Goal: Information Seeking & Learning: Learn about a topic

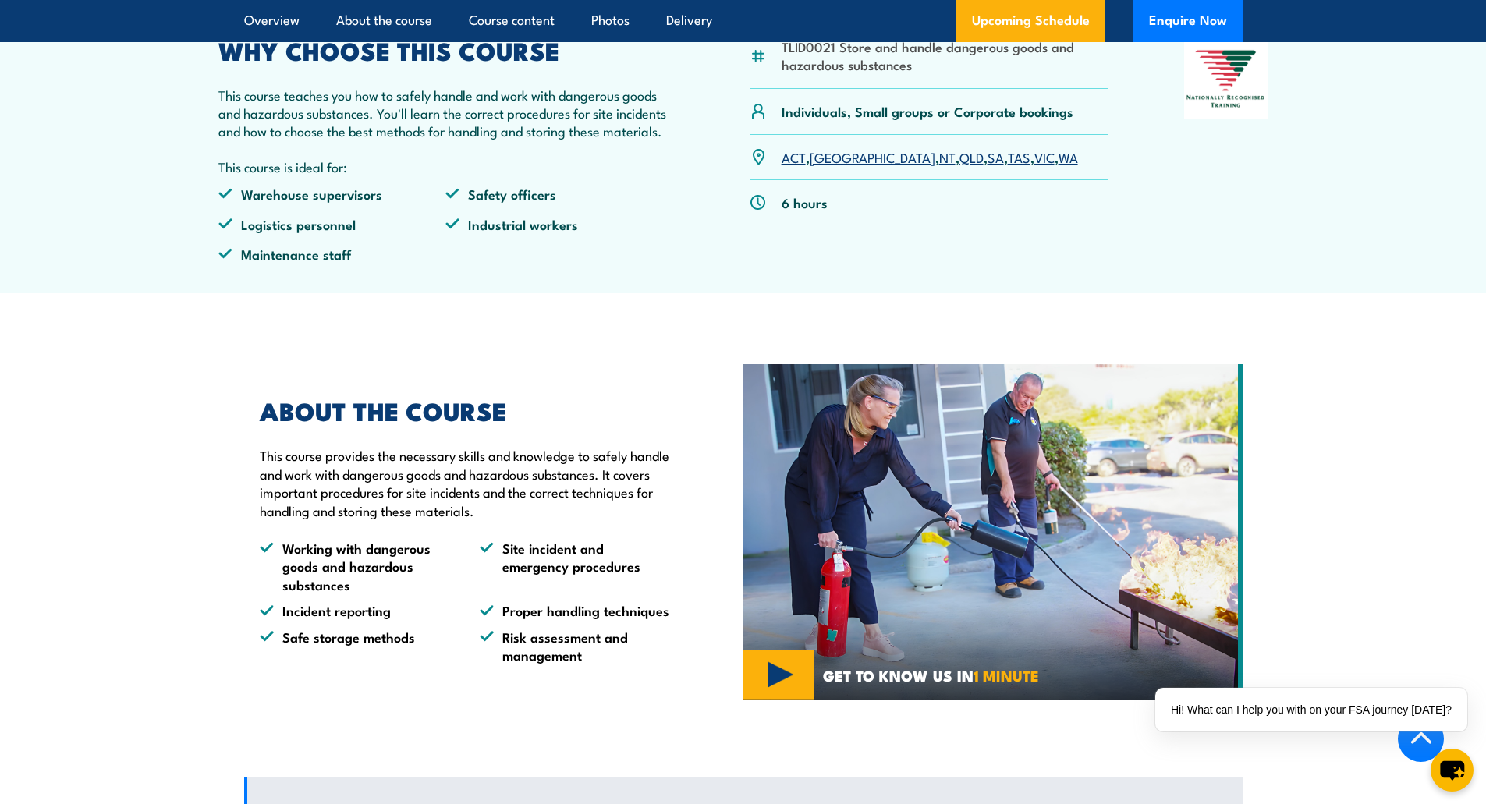
scroll to position [390, 0]
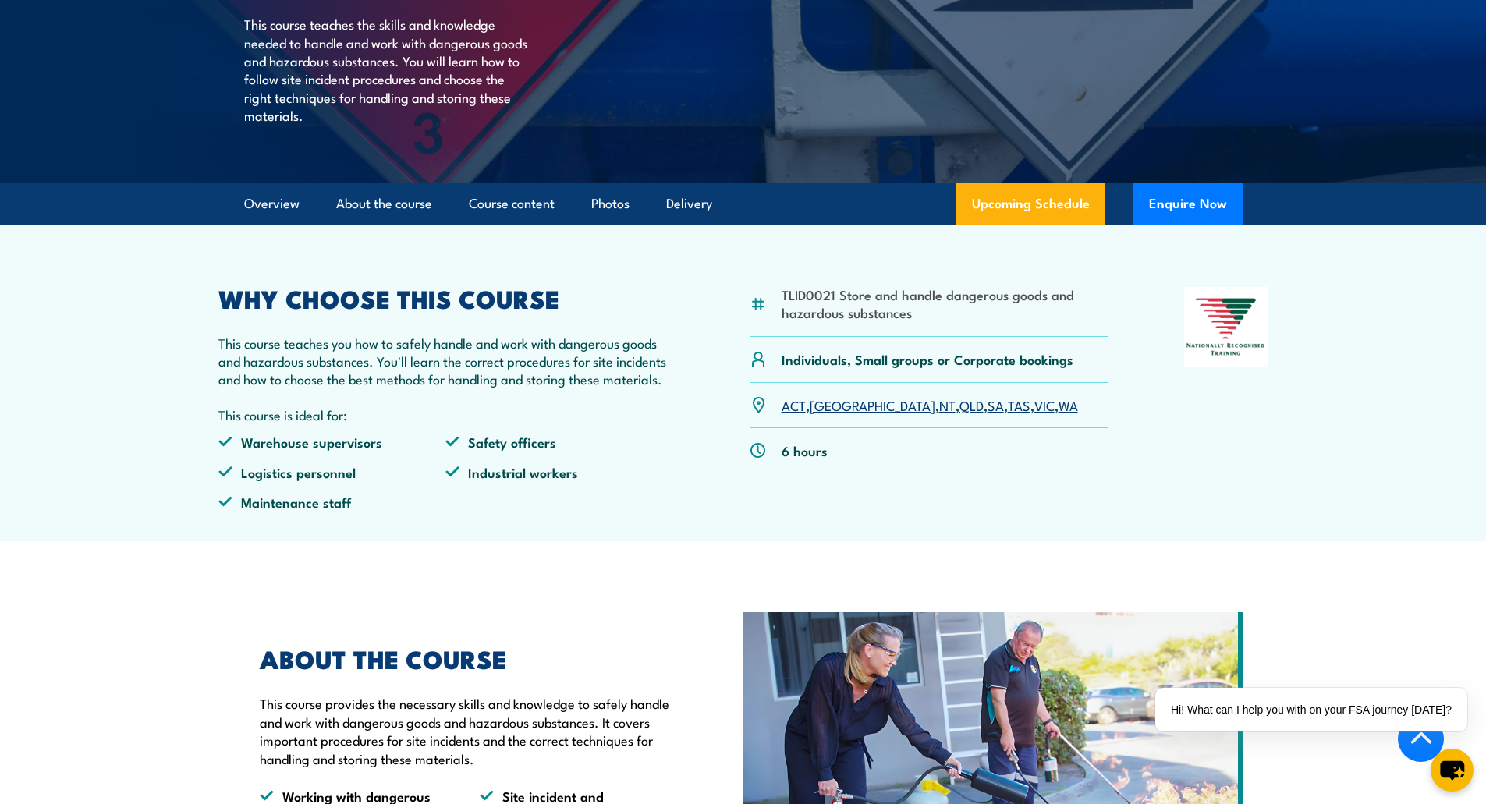
click at [1034, 414] on link "VIC" at bounding box center [1044, 404] width 20 height 19
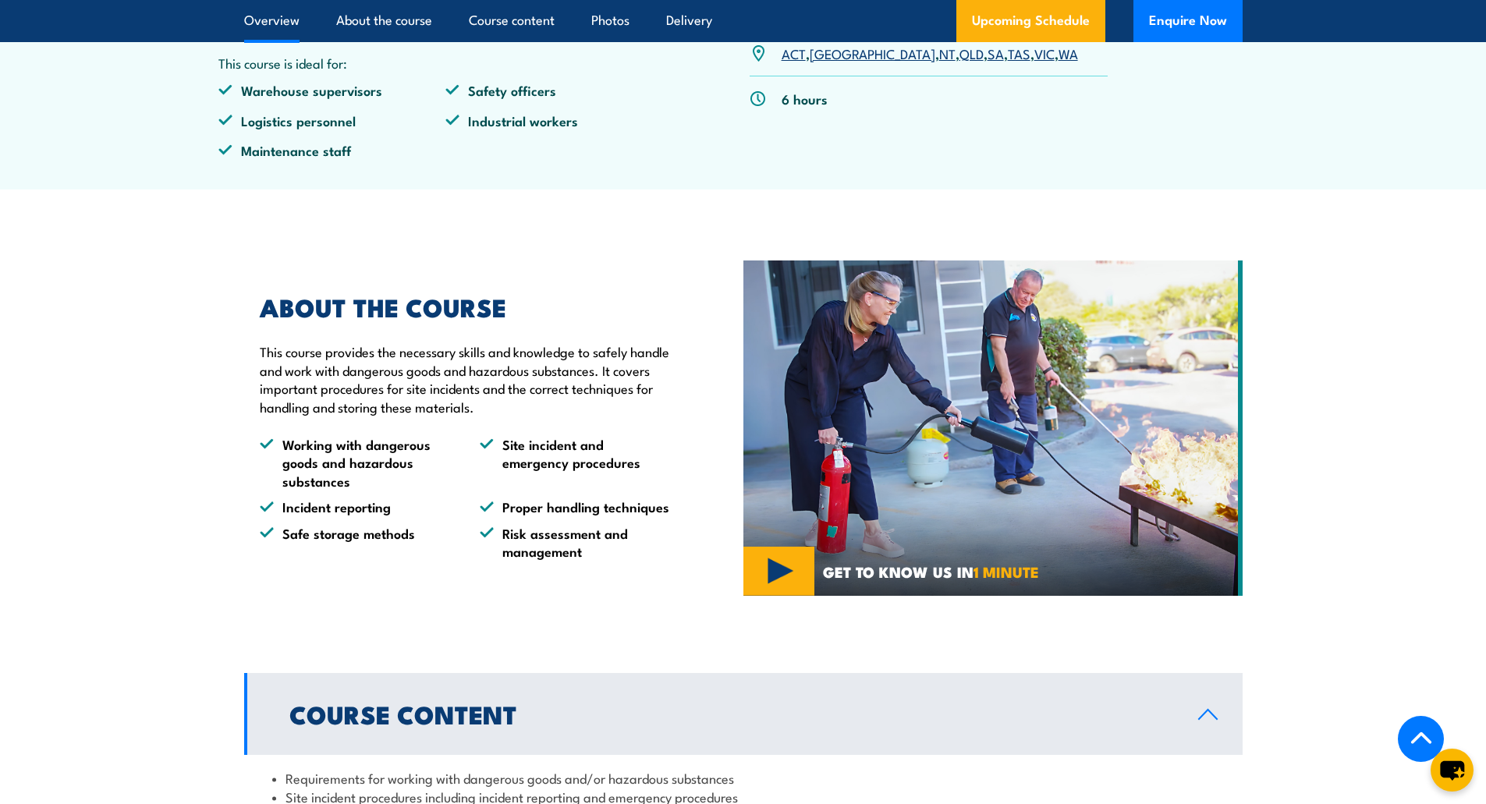
scroll to position [505, 0]
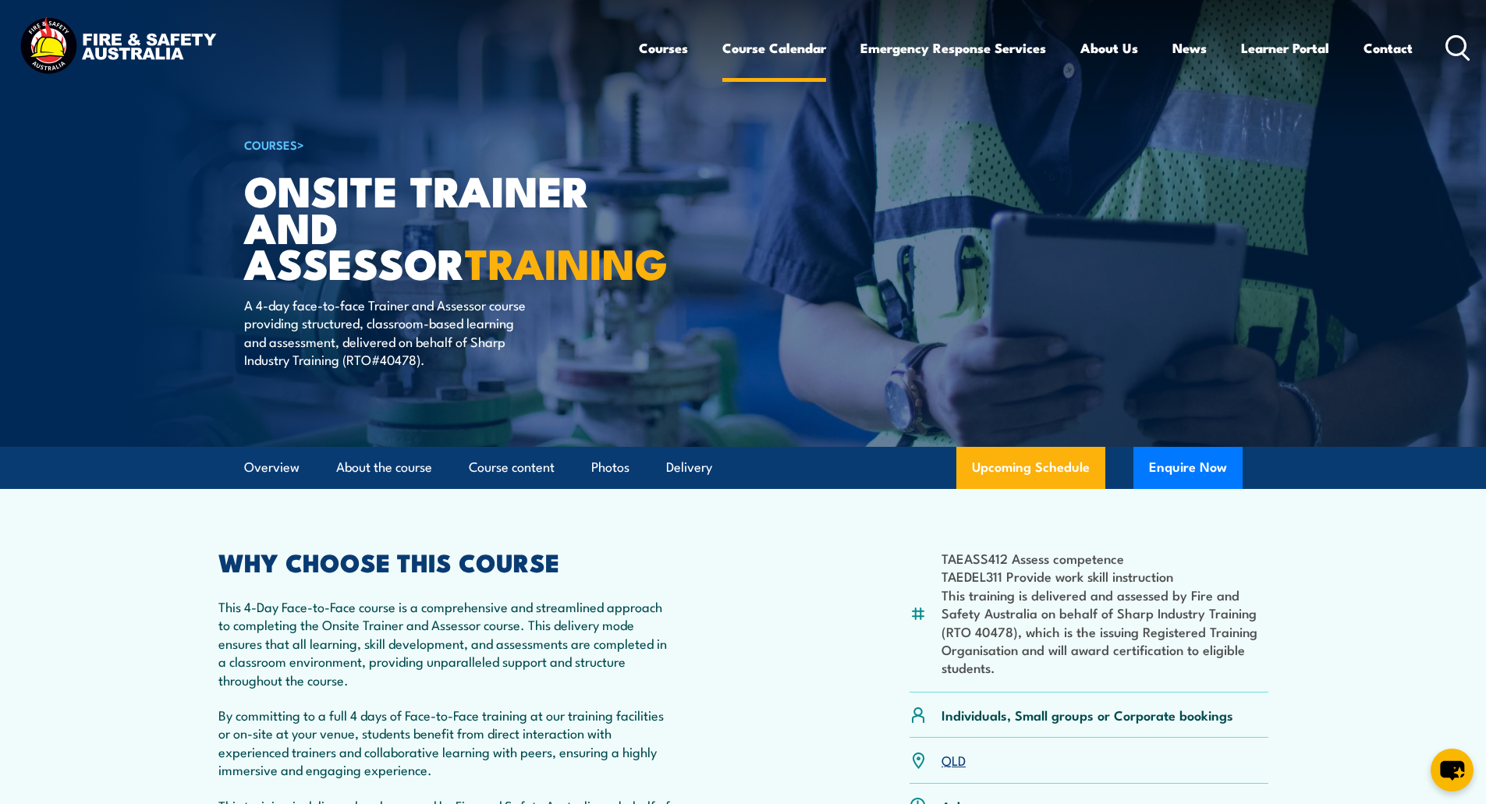
click at [791, 44] on link "Course Calendar" at bounding box center [774, 47] width 104 height 41
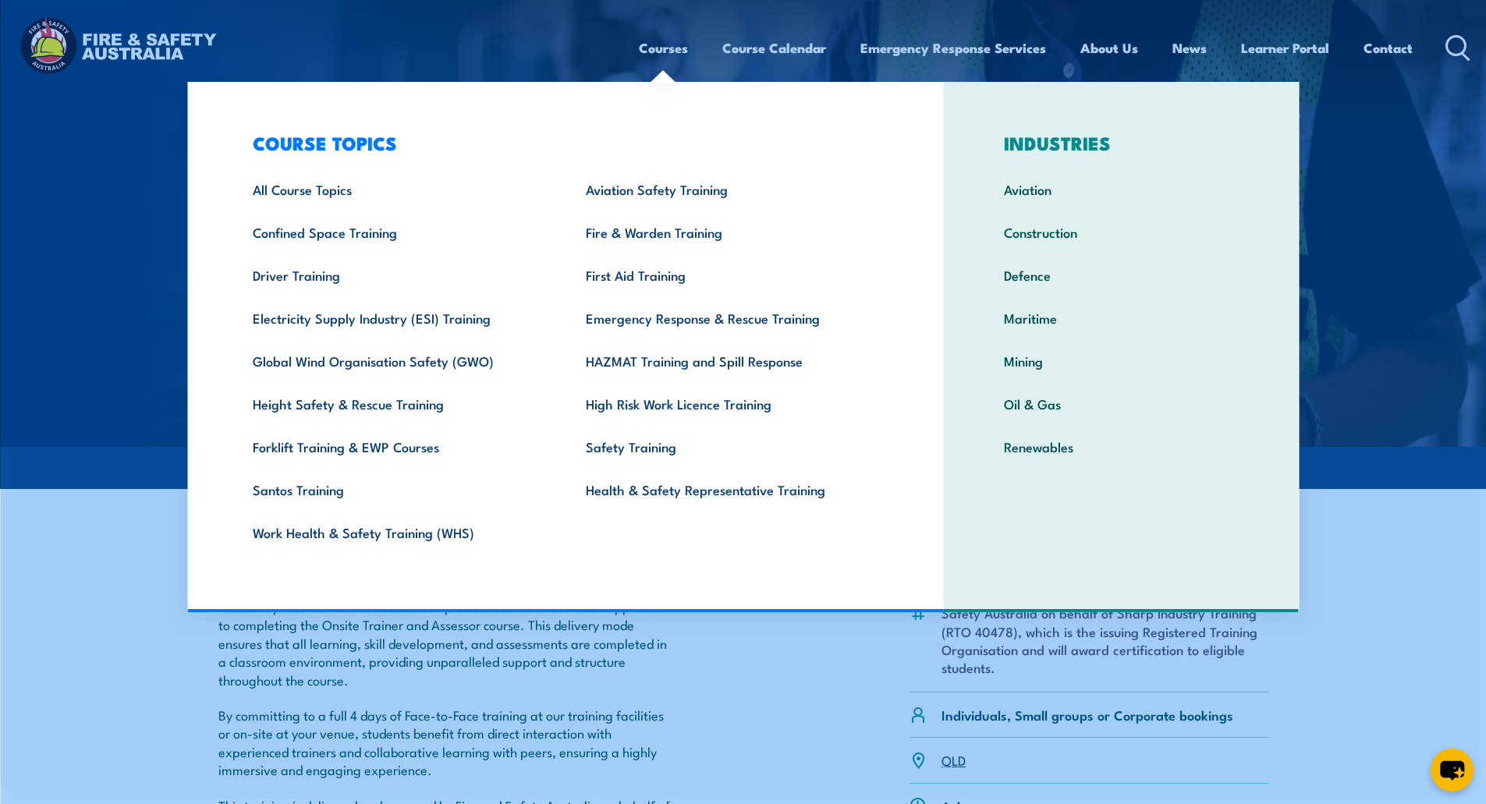
click at [671, 39] on link "Courses" at bounding box center [663, 47] width 49 height 41
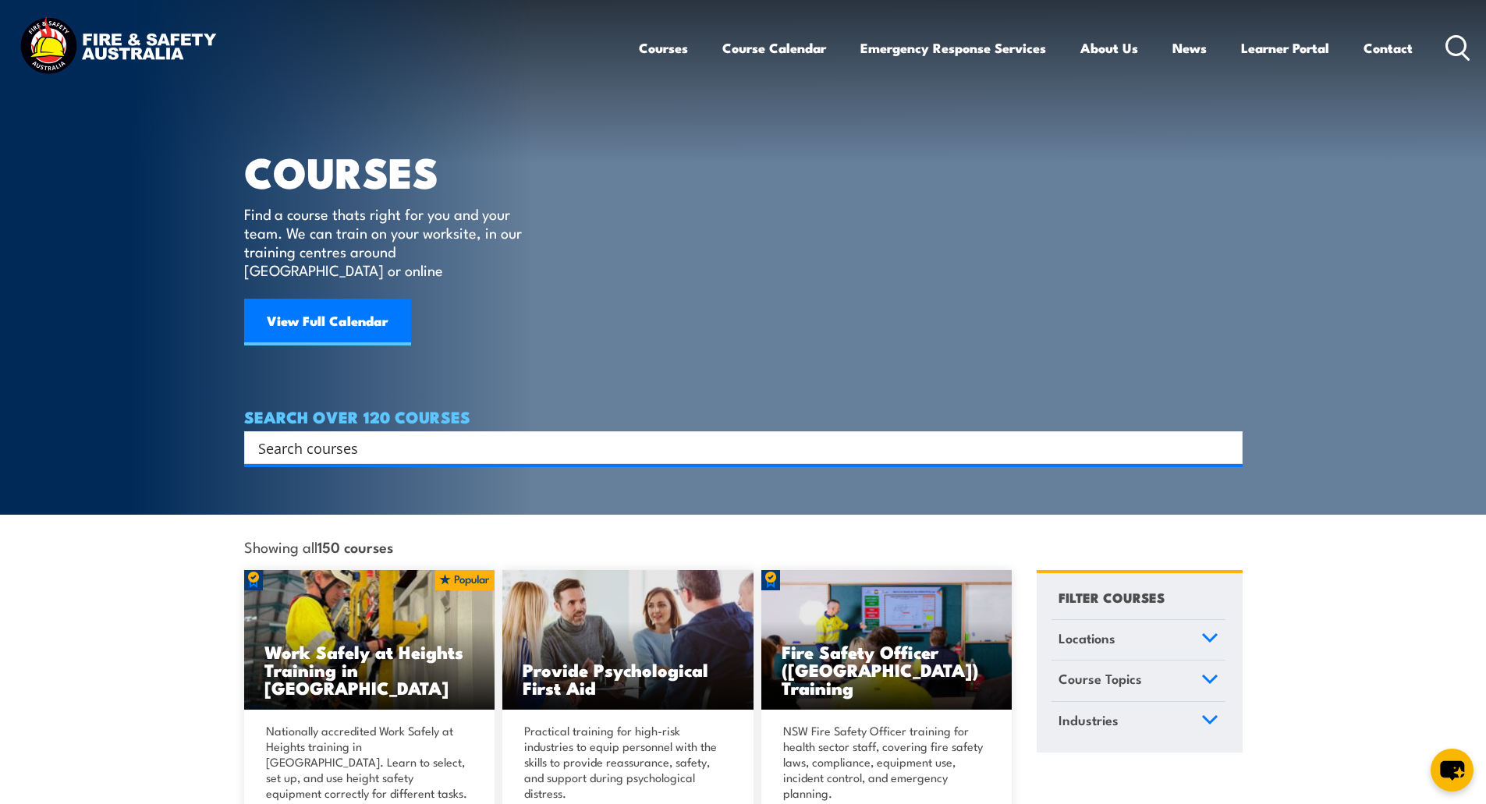
click at [386, 436] on input "Search input" at bounding box center [733, 447] width 950 height 23
type input "dangerous goods"
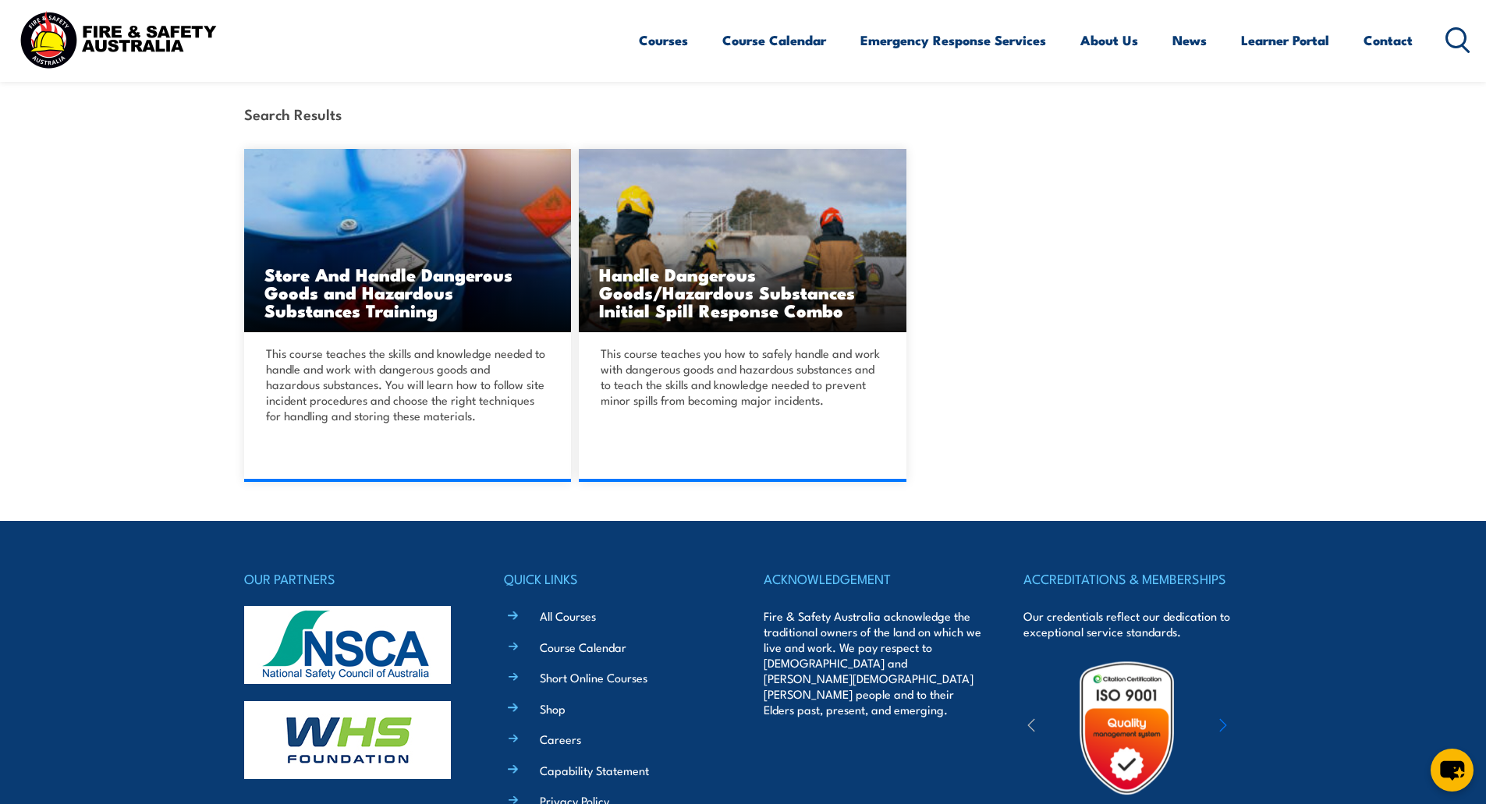
scroll to position [390, 0]
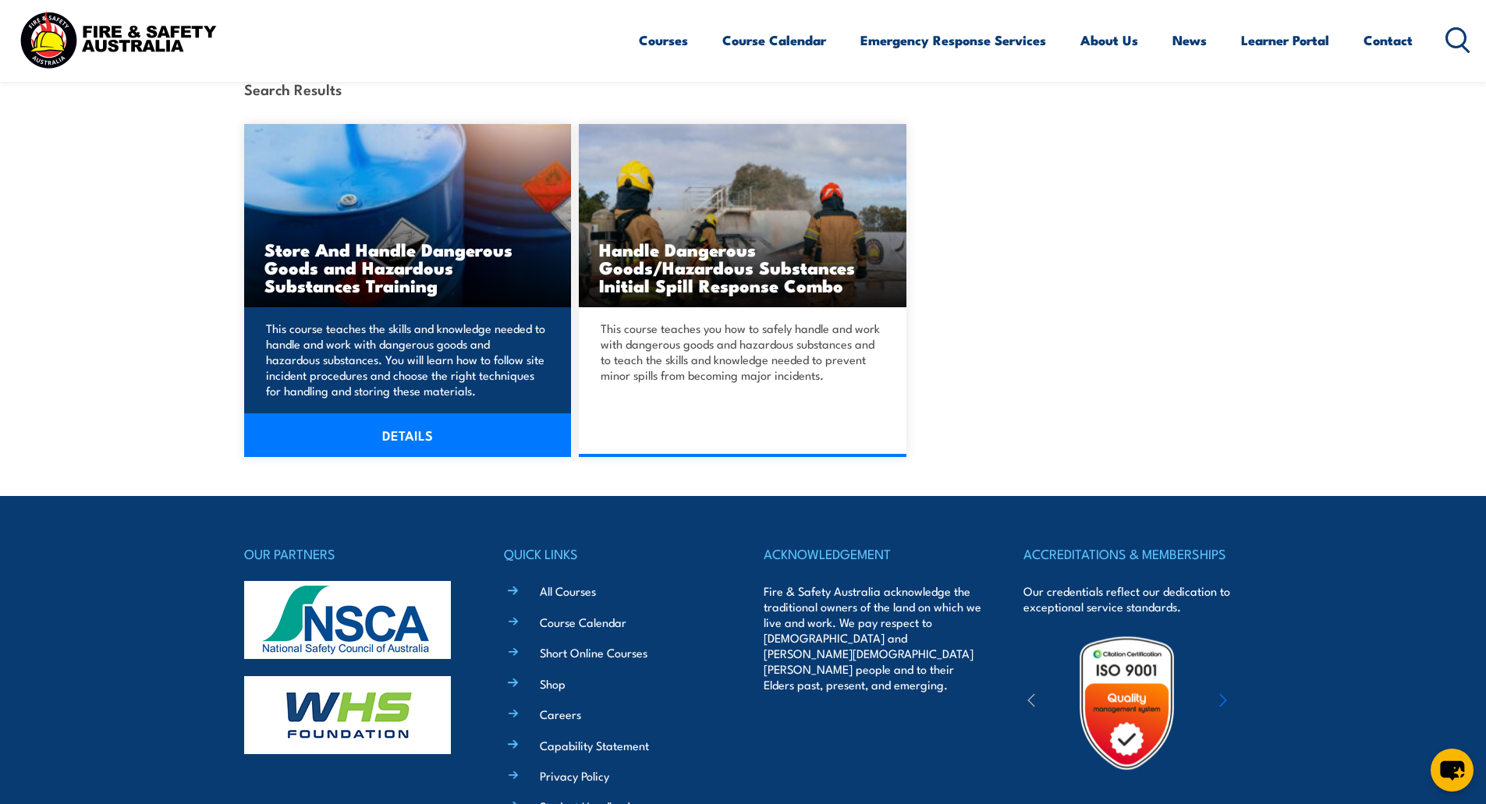
click at [427, 430] on link "DETAILS" at bounding box center [408, 435] width 328 height 44
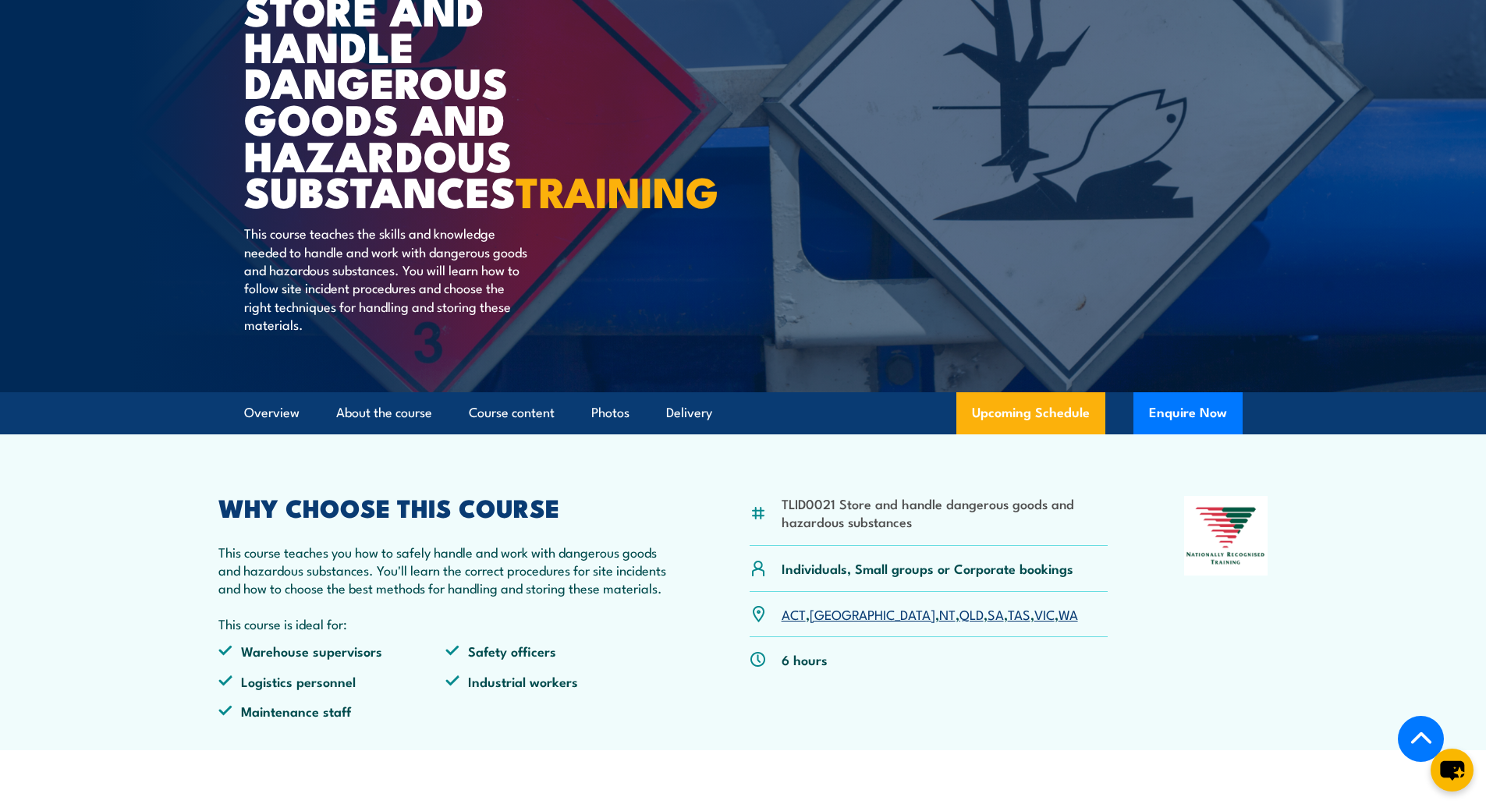
scroll to position [156, 0]
